Goal: Transaction & Acquisition: Book appointment/travel/reservation

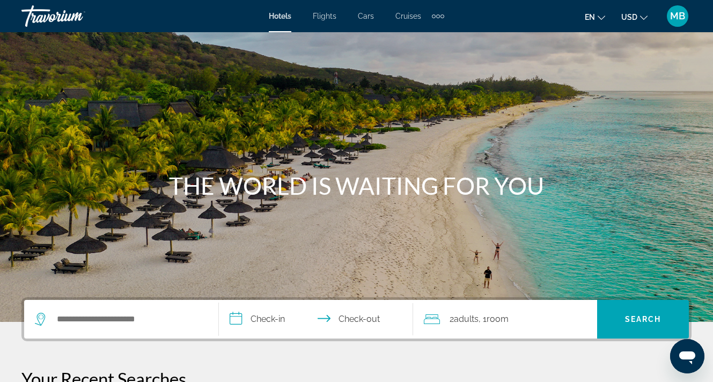
click at [676, 13] on span "MB" at bounding box center [677, 16] width 15 height 11
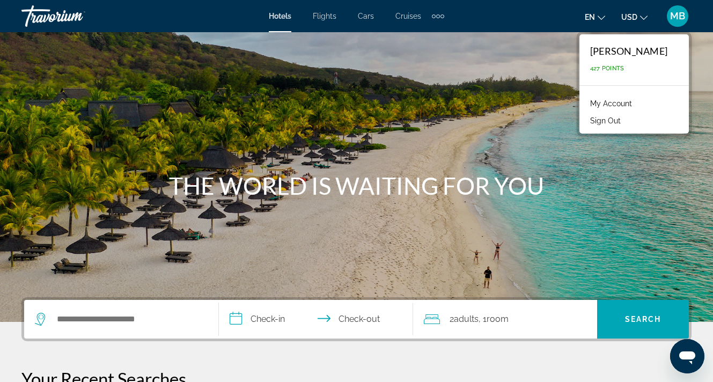
click at [676, 13] on span "MB" at bounding box center [677, 16] width 15 height 11
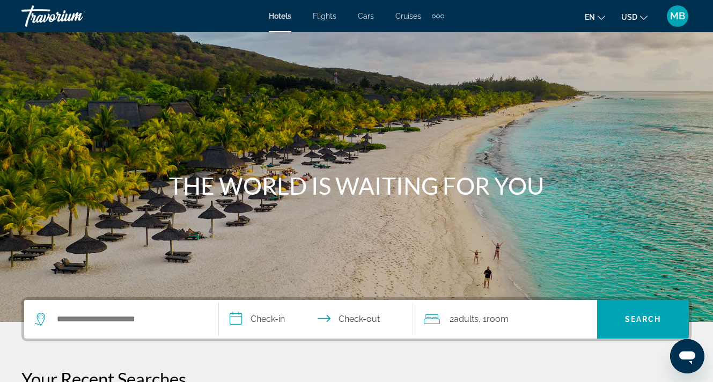
click at [676, 13] on span "MB" at bounding box center [677, 16] width 15 height 11
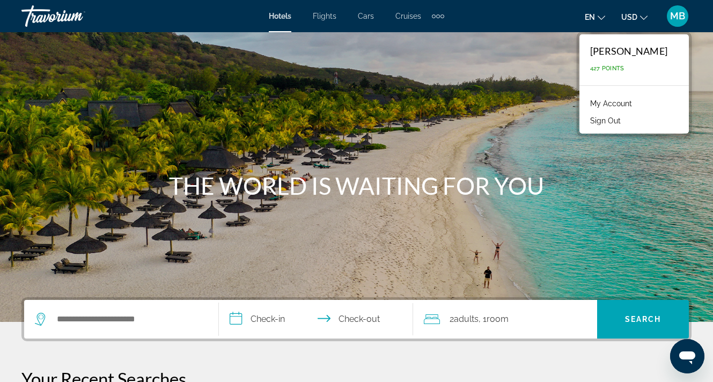
click at [676, 13] on span "MB" at bounding box center [677, 16] width 15 height 11
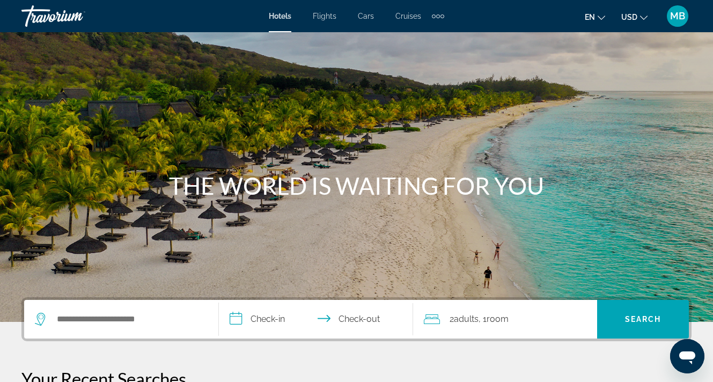
click at [438, 17] on div "Extra navigation items" at bounding box center [438, 16] width 4 height 4
click at [239, 178] on h1 "THE WORLD IS WAITING FOR YOU" at bounding box center [357, 186] width 402 height 28
click at [137, 321] on input "Search widget" at bounding box center [129, 319] width 147 height 16
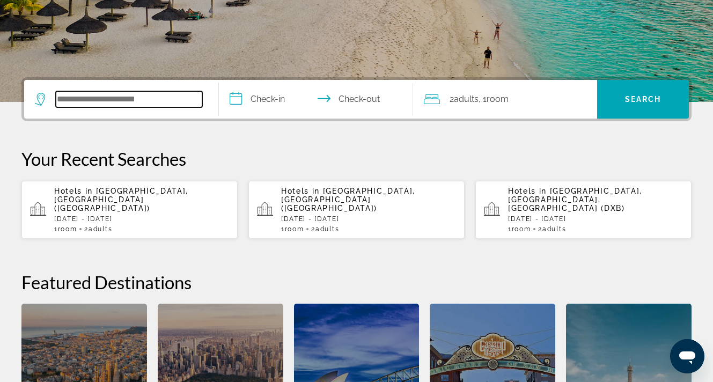
scroll to position [262, 0]
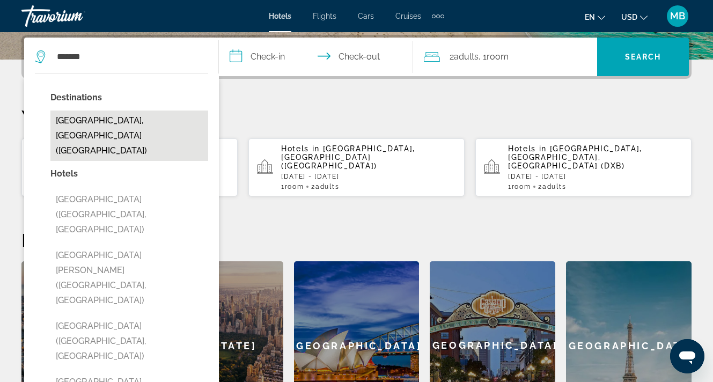
click at [90, 122] on button "[GEOGRAPHIC_DATA], [GEOGRAPHIC_DATA] ([GEOGRAPHIC_DATA])" at bounding box center [129, 136] width 158 height 50
type input "**********"
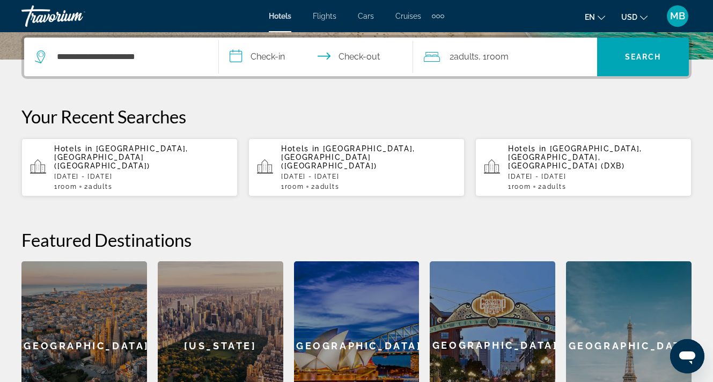
click at [275, 53] on input "**********" at bounding box center [318, 59] width 199 height 42
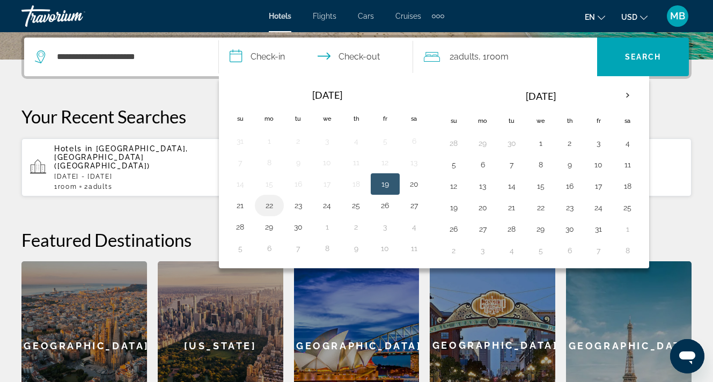
click at [271, 207] on button "22" at bounding box center [269, 205] width 17 height 15
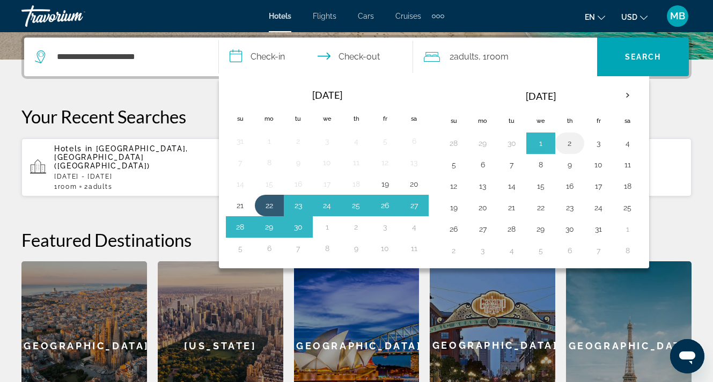
click at [574, 145] on button "2" at bounding box center [569, 143] width 17 height 15
type input "**********"
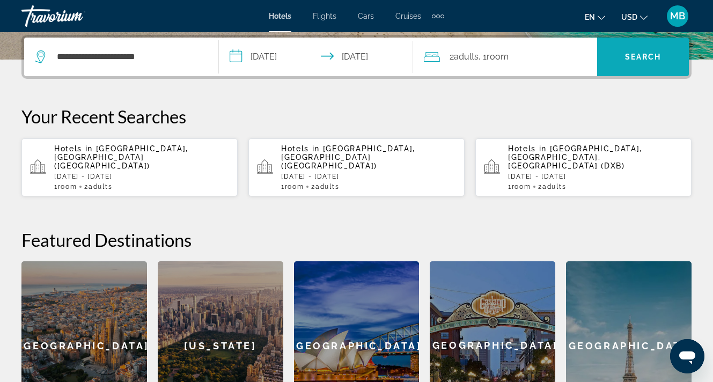
click at [648, 51] on span "Search widget" at bounding box center [643, 57] width 92 height 26
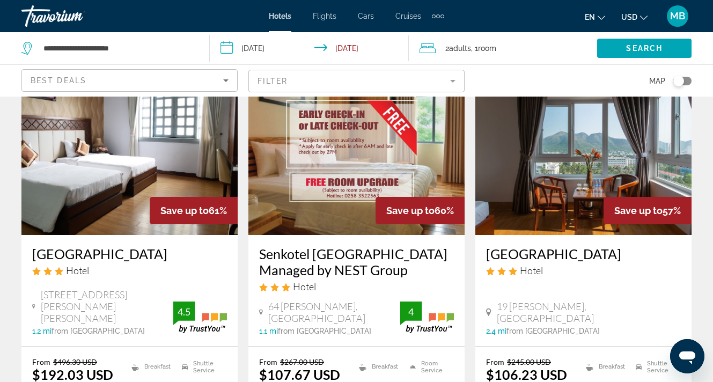
scroll to position [482, 0]
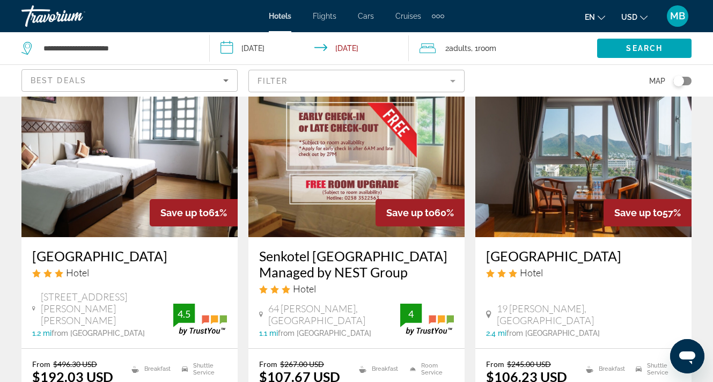
click at [684, 83] on div "Toggle map" at bounding box center [682, 81] width 18 height 9
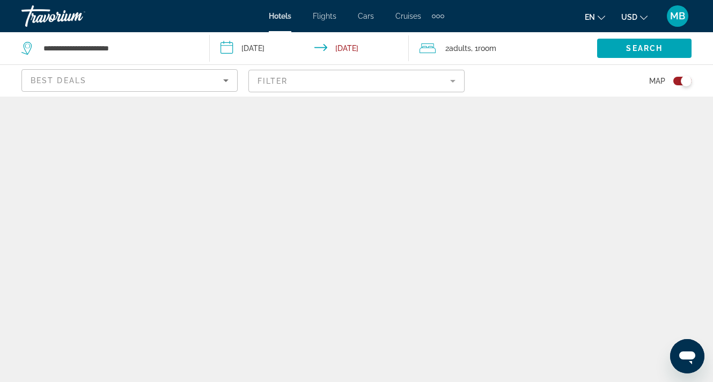
scroll to position [0, 0]
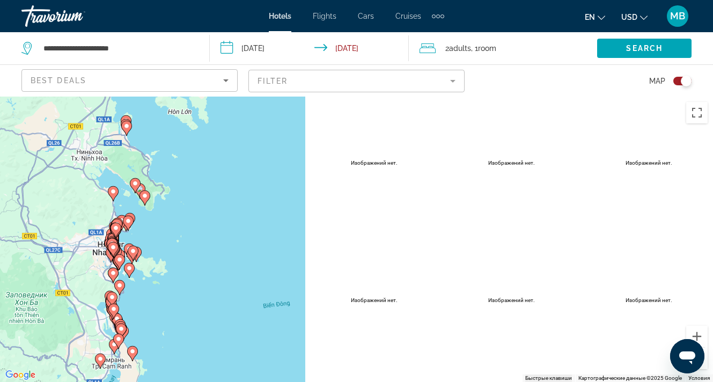
click at [681, 80] on div "Toggle map" at bounding box center [686, 81] width 11 height 11
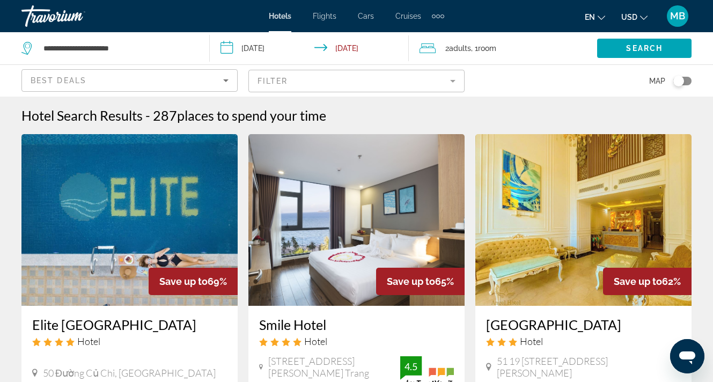
click at [440, 15] on div "Extra navigation items" at bounding box center [438, 16] width 4 height 4
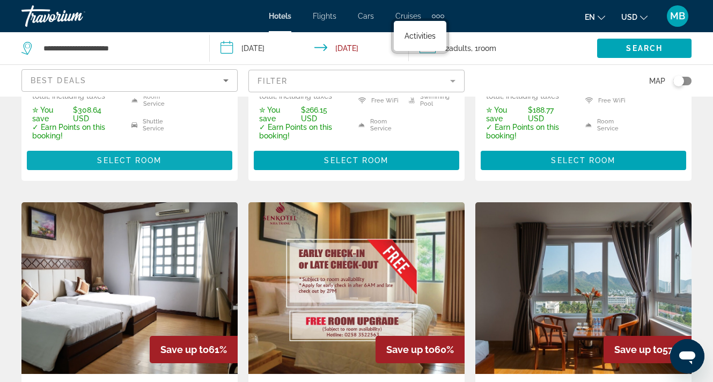
scroll to position [367, 0]
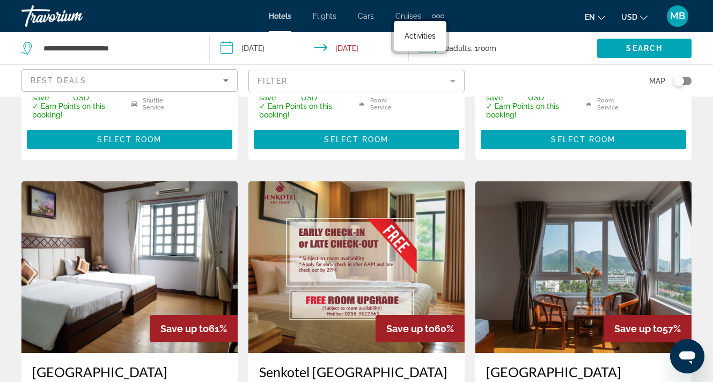
click at [305, 0] on mat-toolbar "Hotels Flights Cars Cruises Activities Hotels Flights Cars Cruises Activities e…" at bounding box center [356, 16] width 713 height 32
